Goal: Check status: Check status

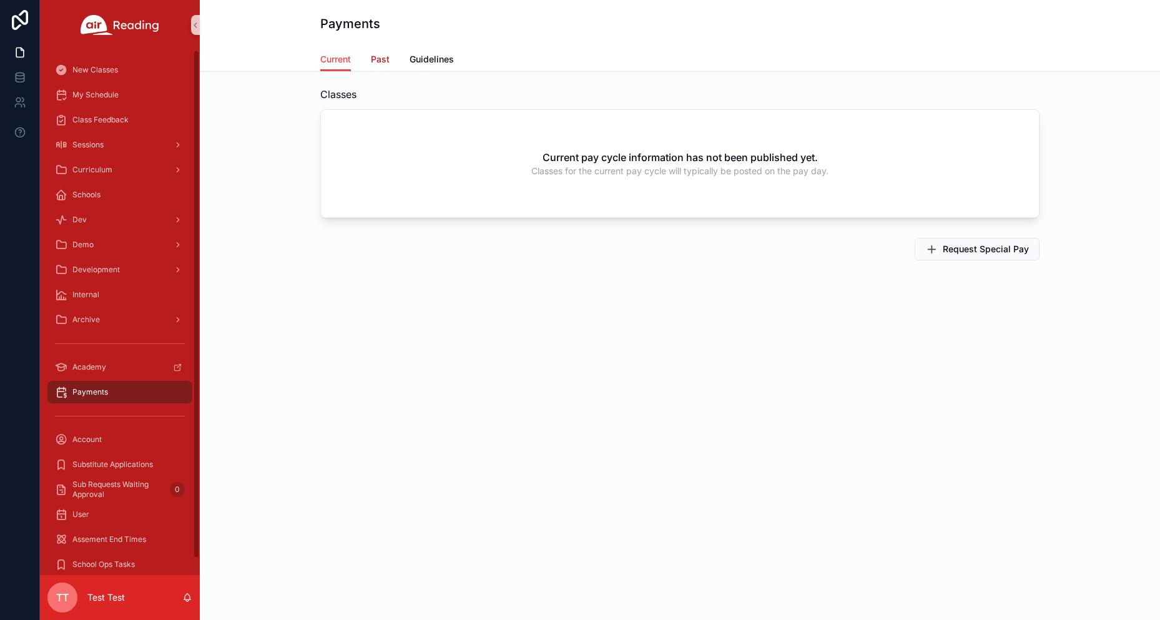
click at [380, 64] on span "Past" at bounding box center [380, 59] width 19 height 12
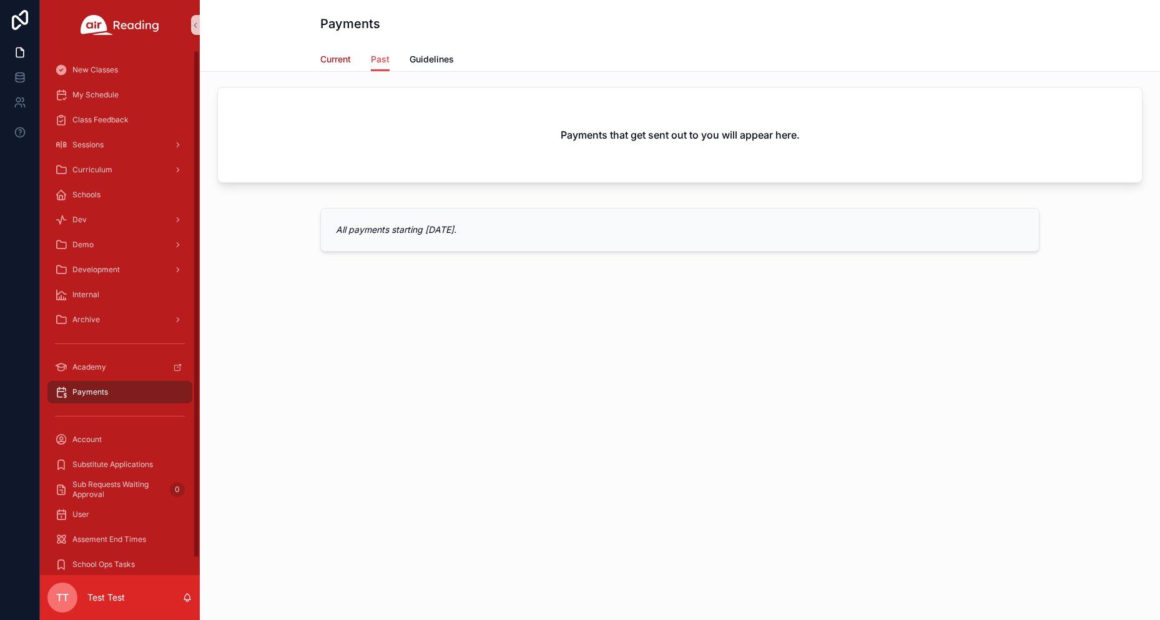
click at [335, 61] on span "Current" at bounding box center [335, 59] width 31 height 12
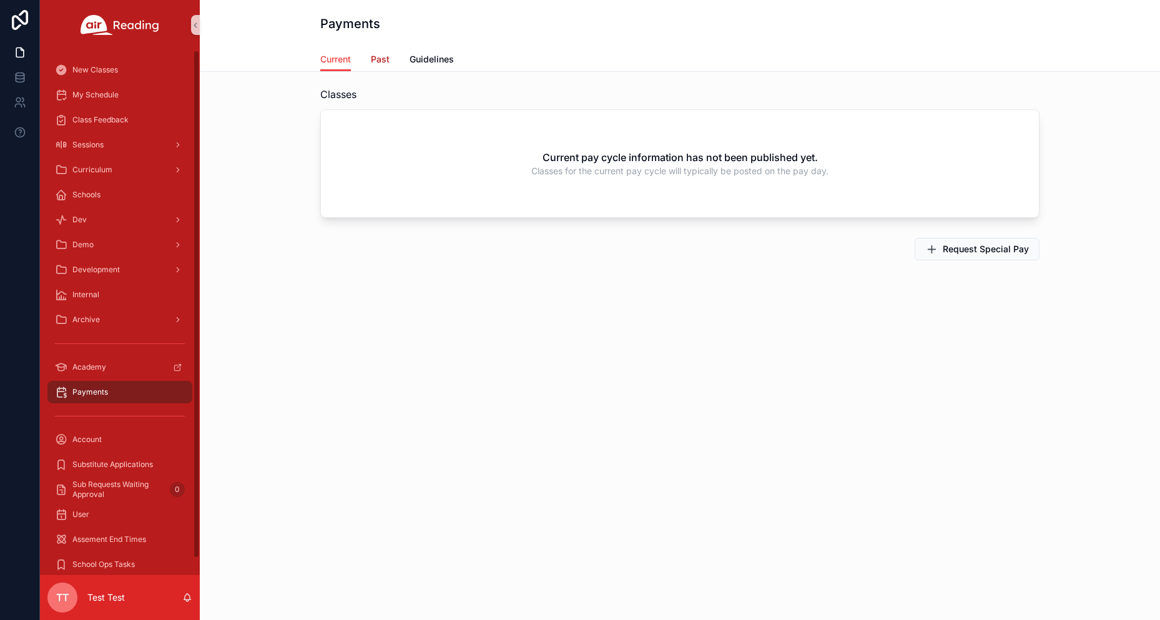
click at [372, 60] on span "Past" at bounding box center [380, 59] width 19 height 12
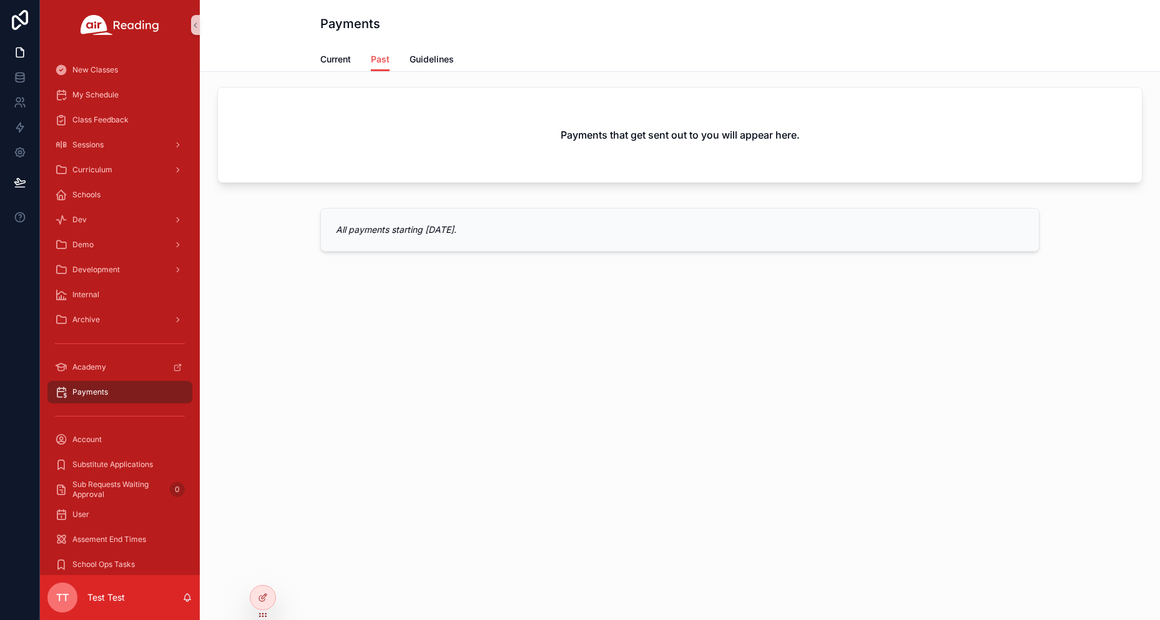
click at [51, 591] on div "TT" at bounding box center [62, 598] width 30 height 30
click at [259, 412] on div "Payments Past Current Past Guidelines Payments that get sent out to you will ap…" at bounding box center [680, 310] width 961 height 620
click at [71, 599] on div "TT" at bounding box center [62, 598] width 30 height 30
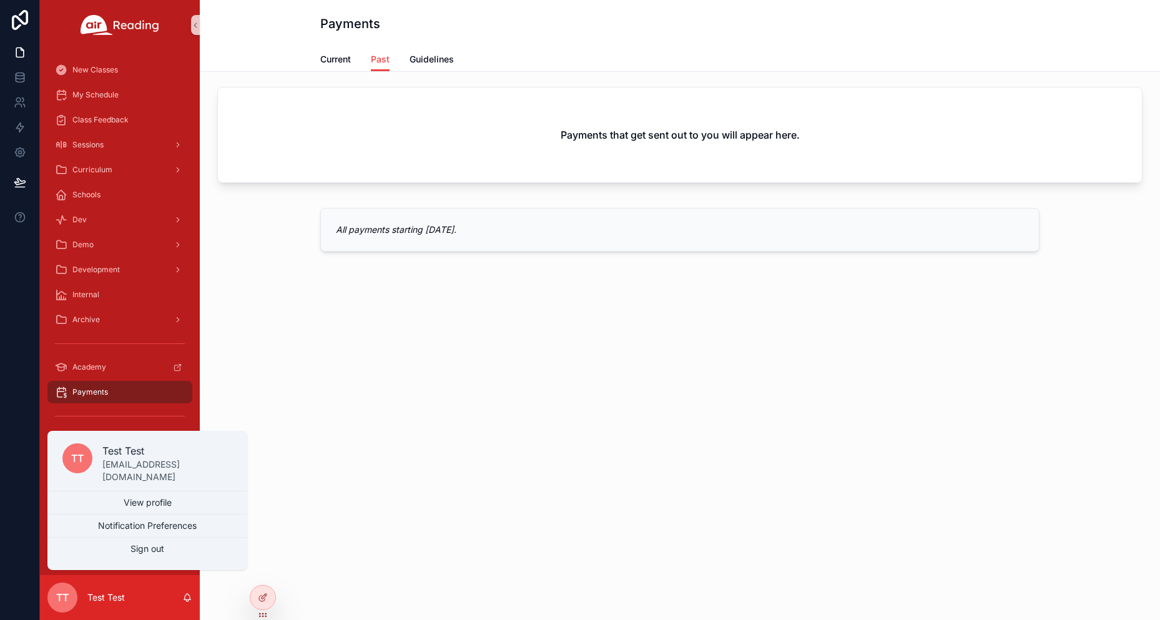
click at [485, 521] on div "Payments Past Current Past Guidelines Payments that get sent out to you will ap…" at bounding box center [680, 310] width 961 height 620
